Goal: Navigation & Orientation: Find specific page/section

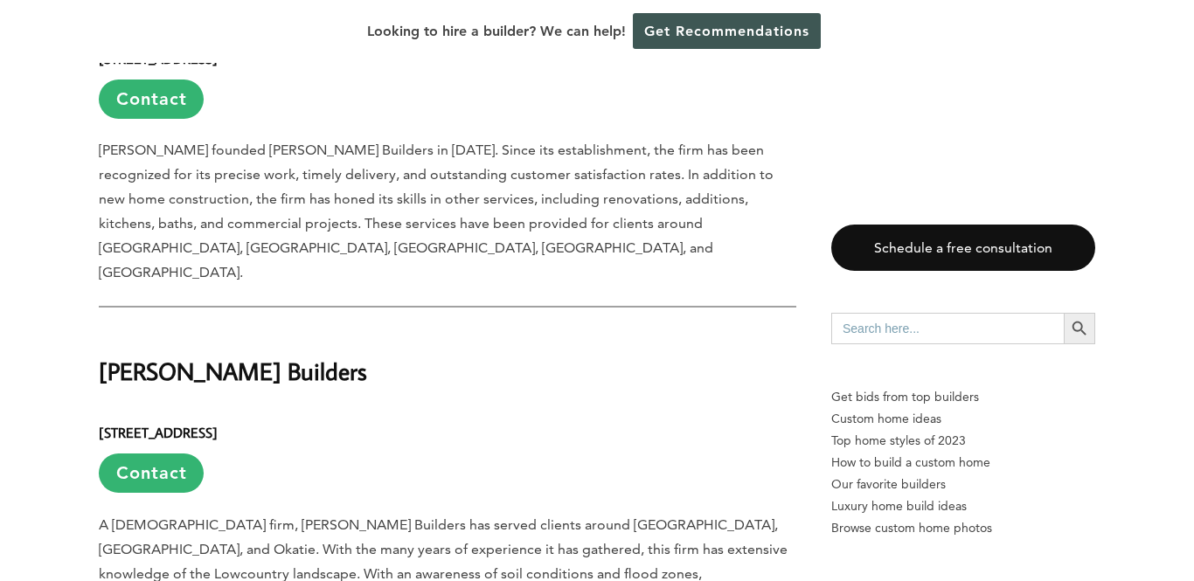
scroll to position [3670, 0]
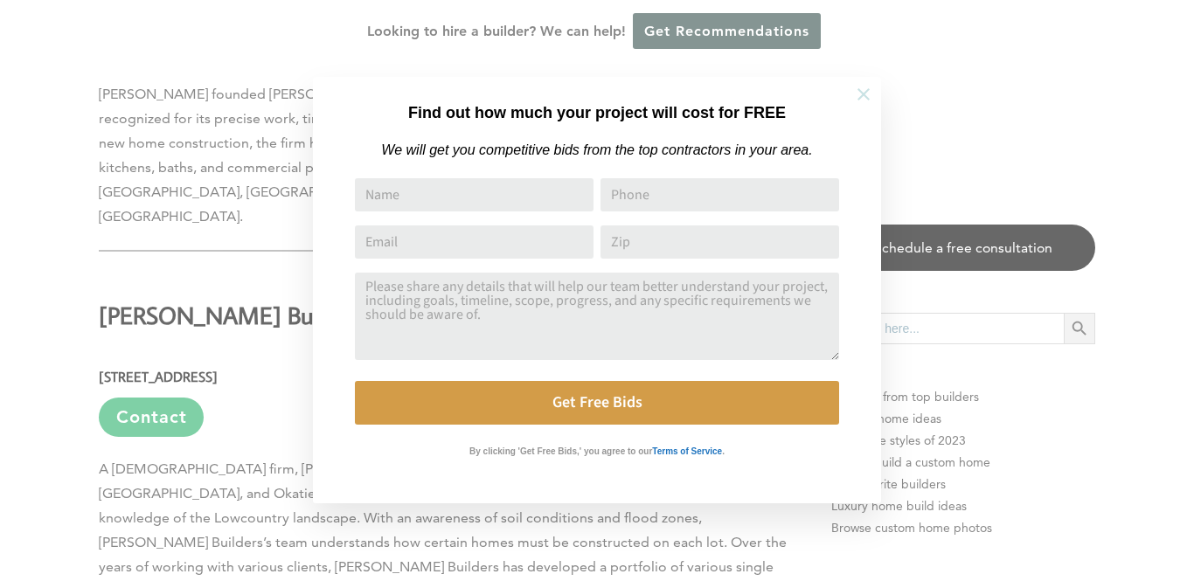
click at [856, 98] on icon at bounding box center [863, 94] width 19 height 19
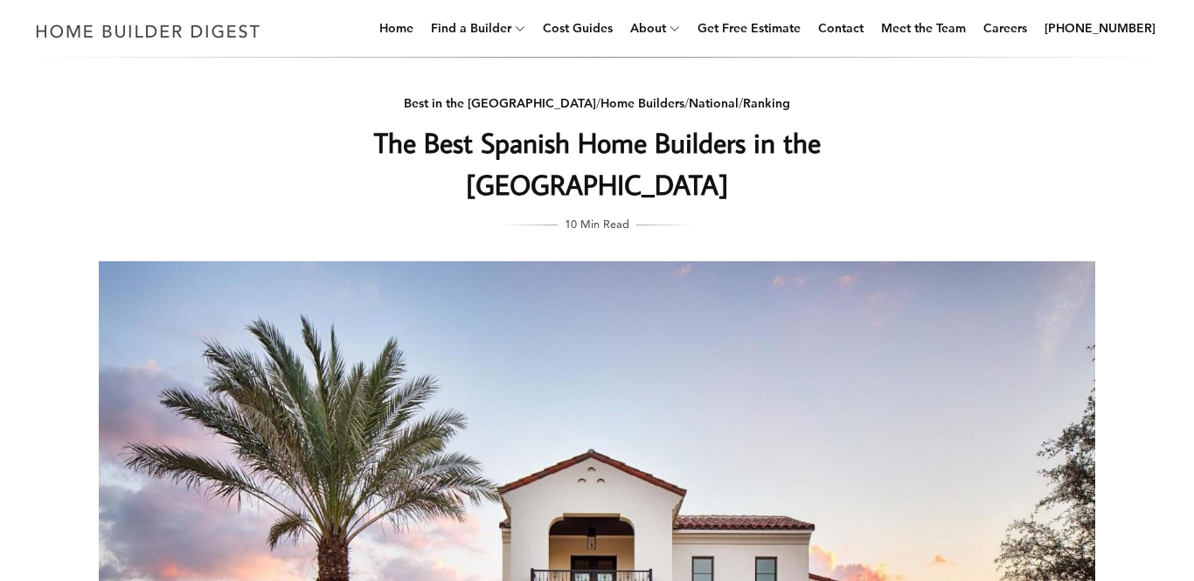
scroll to position [0, 0]
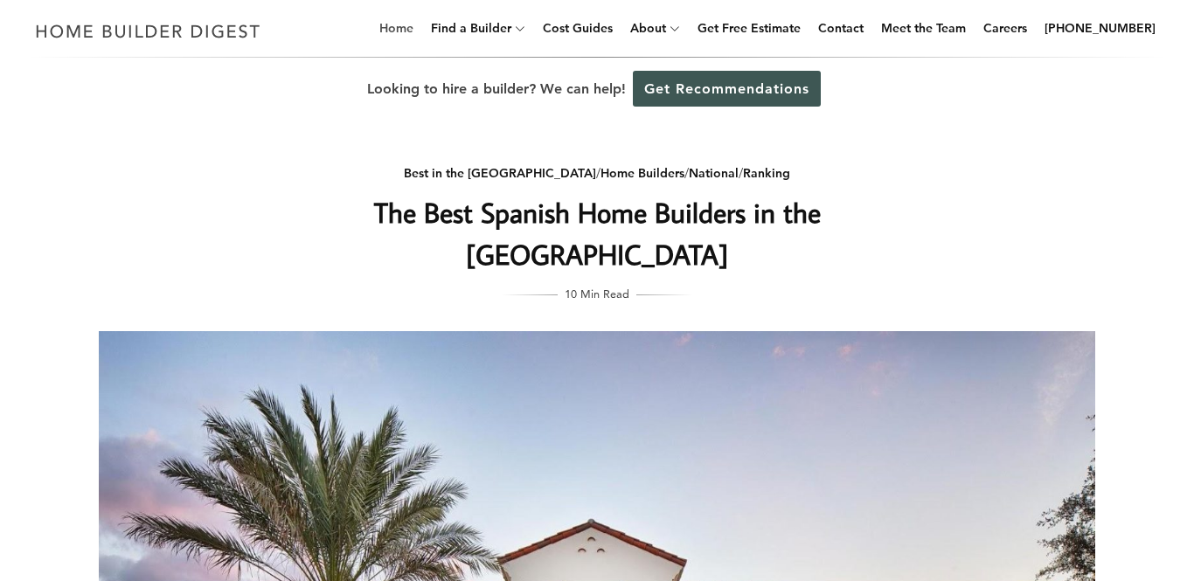
click at [420, 26] on link "Home" at bounding box center [396, 28] width 48 height 56
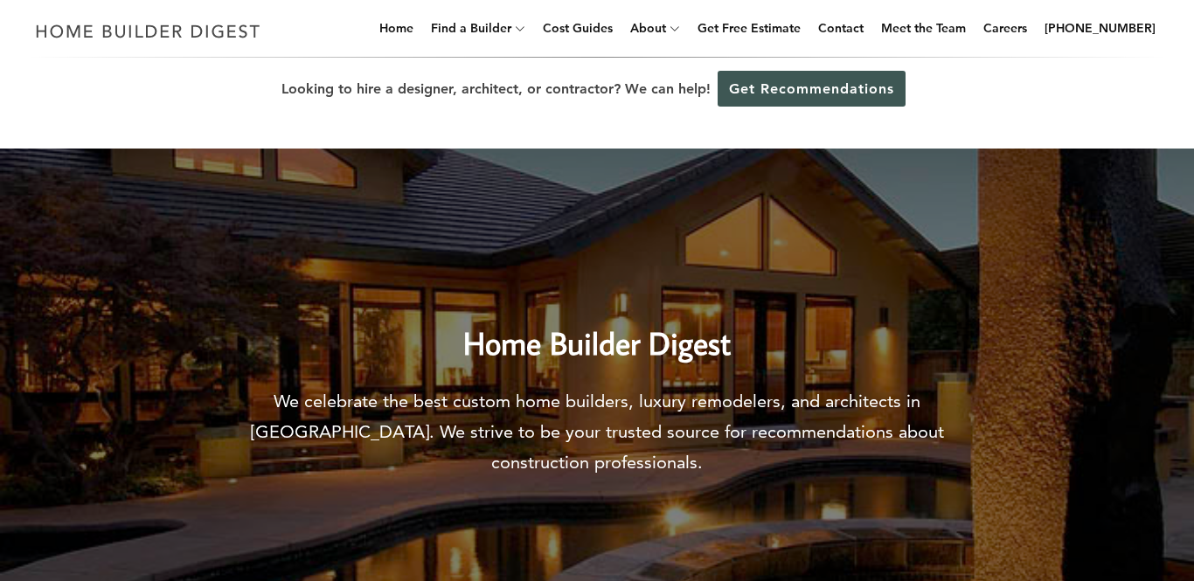
click at [364, 115] on div "Looking to hire a designer, architect, or contractor? We can help! Get Recommen…" at bounding box center [597, 89] width 1194 height 63
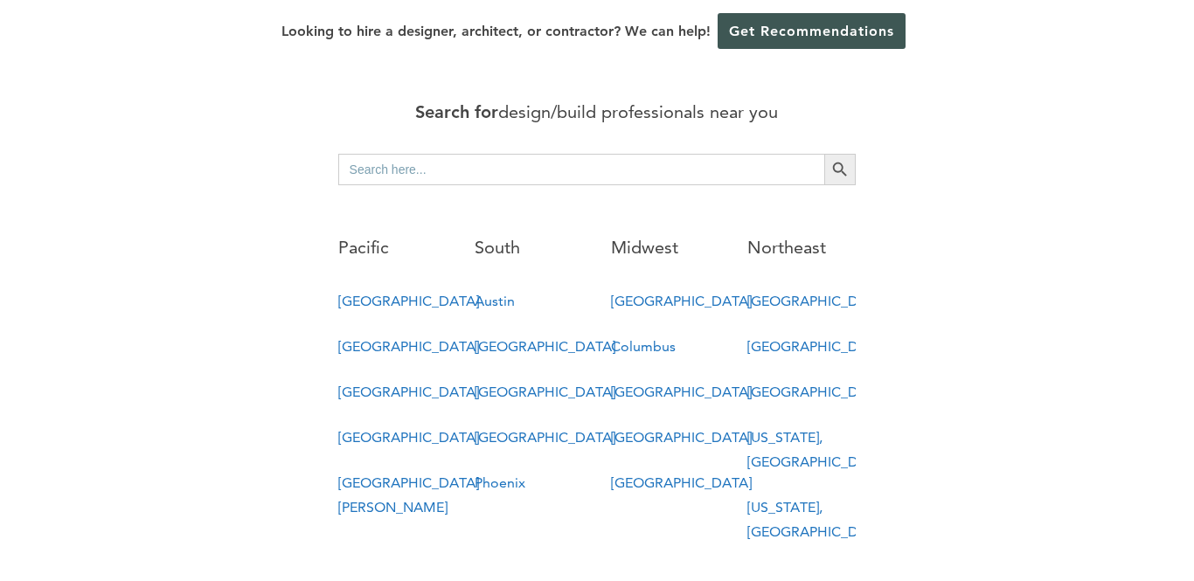
scroll to position [1014, 0]
